Goal: Task Accomplishment & Management: Use online tool/utility

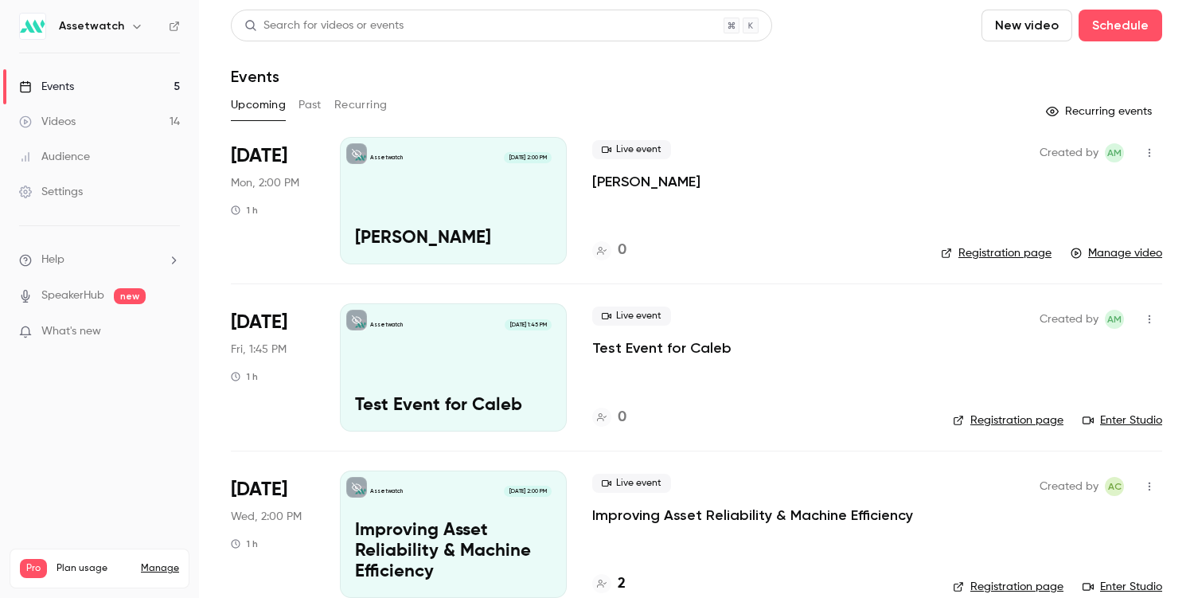
click at [305, 98] on button "Past" at bounding box center [309, 104] width 23 height 25
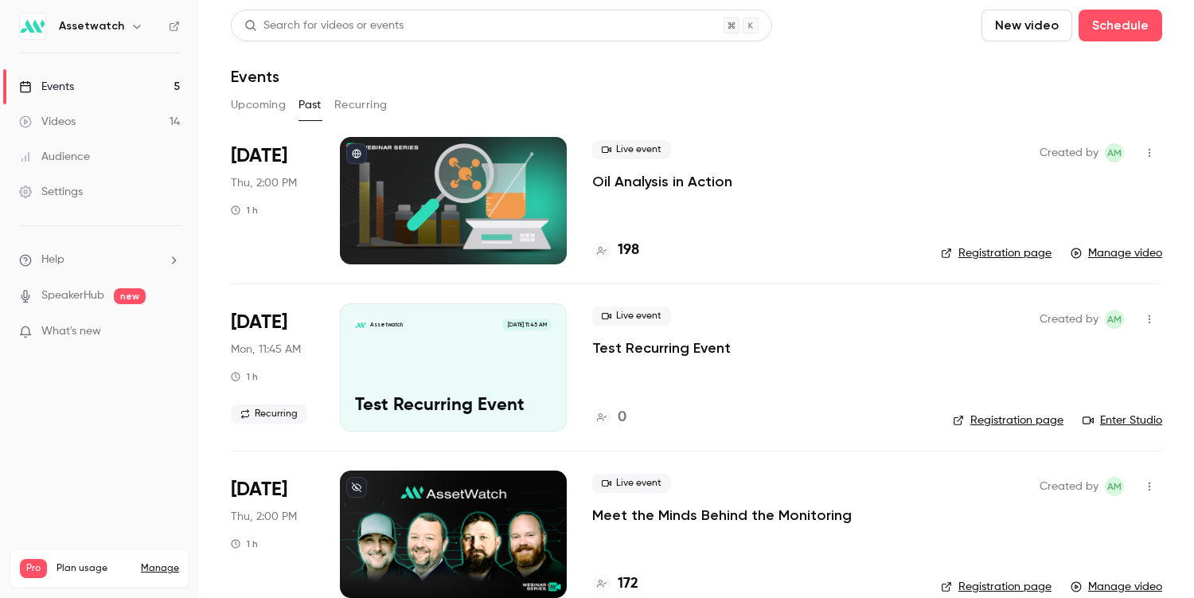
click at [237, 106] on button "Upcoming" at bounding box center [258, 104] width 55 height 25
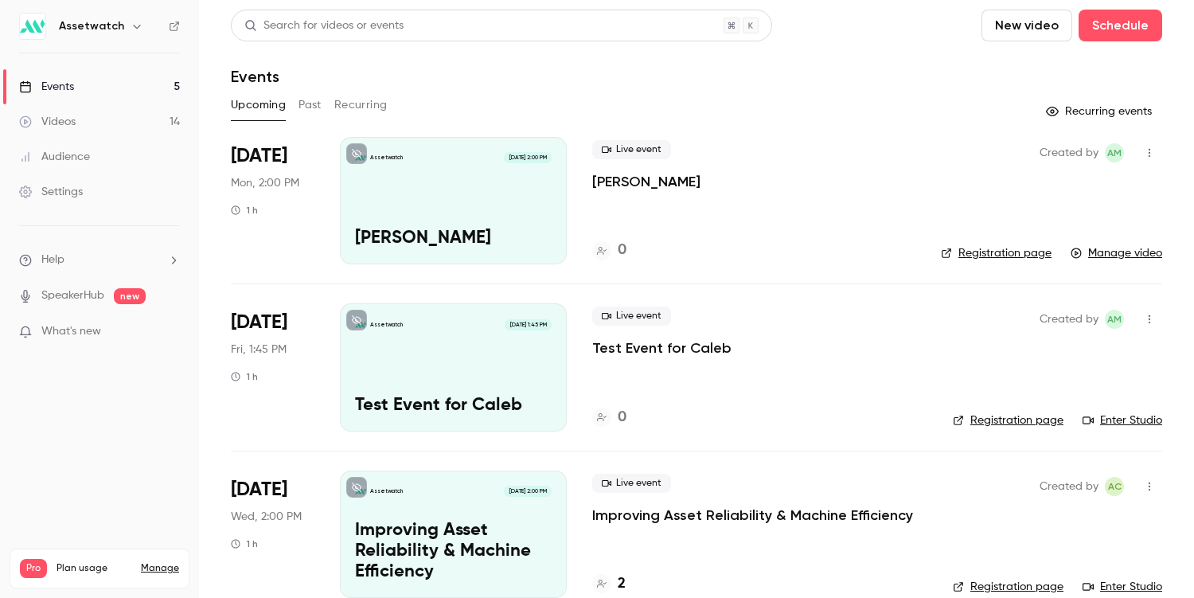
click at [1128, 242] on div "Created by AM Registration page Manage video" at bounding box center [1051, 200] width 221 height 127
click at [1127, 253] on link "Manage video" at bounding box center [1116, 253] width 92 height 16
